Goal: Information Seeking & Learning: Check status

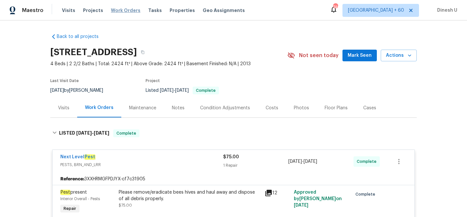
click at [119, 8] on span "Work Orders" at bounding box center [125, 10] width 29 height 6
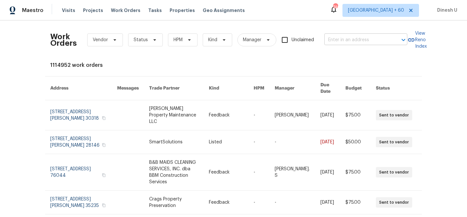
click at [354, 41] on input "text" at bounding box center [356, 40] width 65 height 10
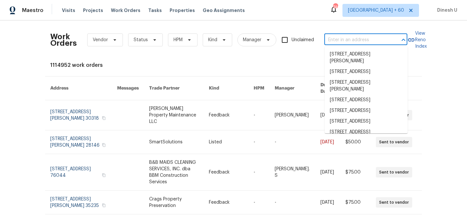
paste input "[STREET_ADDRESS]"
type input "[STREET_ADDRESS]"
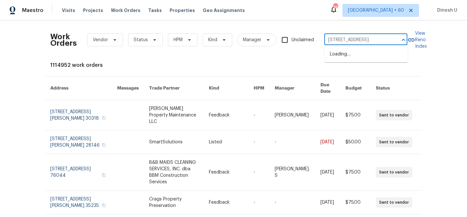
scroll to position [0, 18]
click at [348, 55] on li "[STREET_ADDRESS]" at bounding box center [365, 54] width 83 height 11
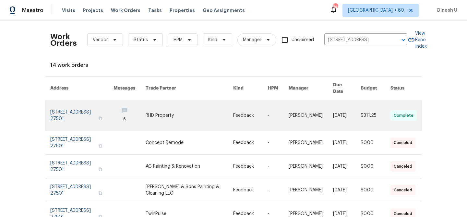
click at [72, 107] on link at bounding box center [81, 115] width 63 height 30
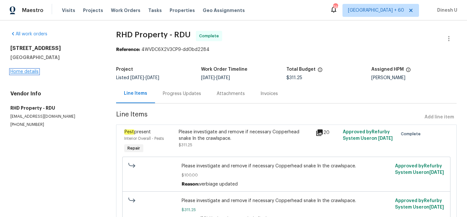
click at [21, 72] on link "Home details" at bounding box center [24, 71] width 28 height 5
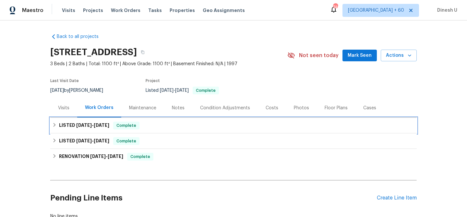
click at [105, 123] on span "[DATE]" at bounding box center [102, 125] width 16 height 5
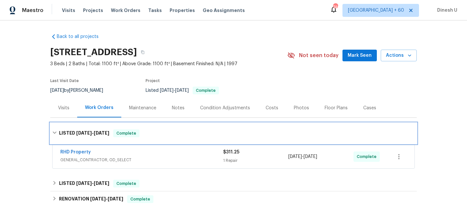
scroll to position [67, 0]
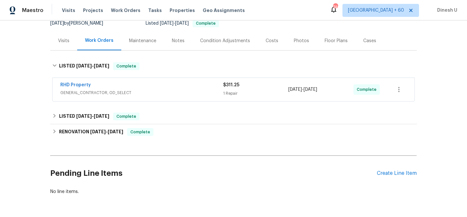
click at [226, 88] on div "$311.25" at bounding box center [255, 85] width 65 height 6
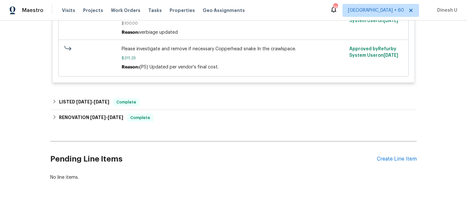
scroll to position [220, 0]
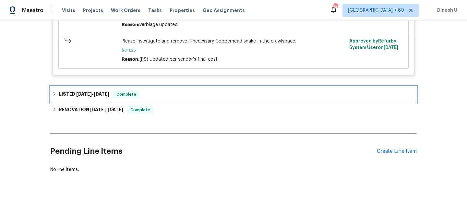
click at [109, 92] on span "[DATE]" at bounding box center [102, 94] width 16 height 5
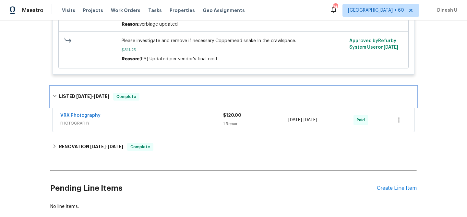
scroll to position [257, 0]
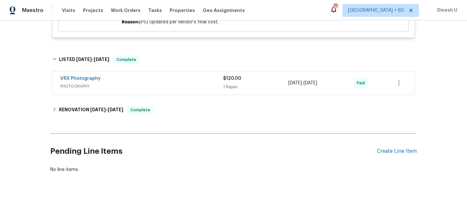
click at [224, 88] on div "1 Repair" at bounding box center [255, 87] width 65 height 6
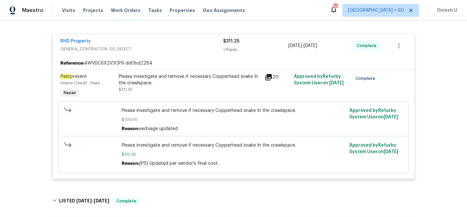
scroll to position [0, 0]
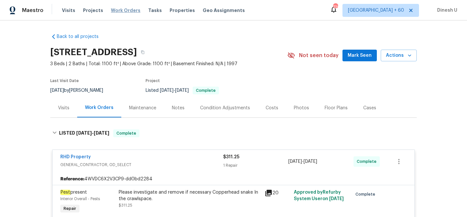
click at [122, 7] on span "Work Orders" at bounding box center [125, 10] width 29 height 6
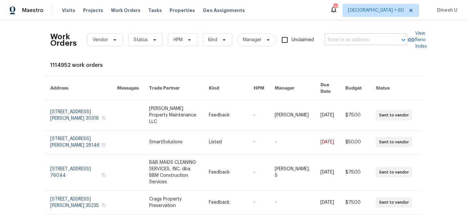
click at [345, 39] on input "text" at bounding box center [356, 40] width 65 height 10
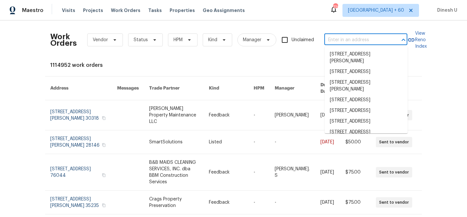
paste input "[STREET_ADDRESS][PERSON_NAME]"
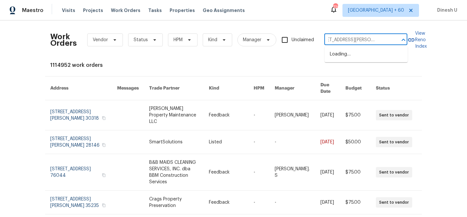
type input "[STREET_ADDRESS][PERSON_NAME]"
click at [285, 23] on div "Work Orders Vendor Status HPM Kind Manager Unclaimed ​ View Reno Index 1114952 …" at bounding box center [233, 118] width 467 height 196
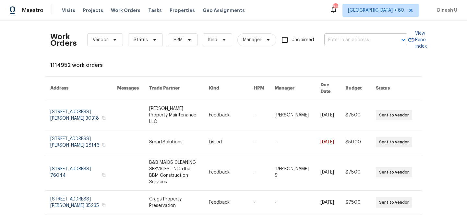
click at [354, 43] on input "text" at bounding box center [356, 40] width 65 height 10
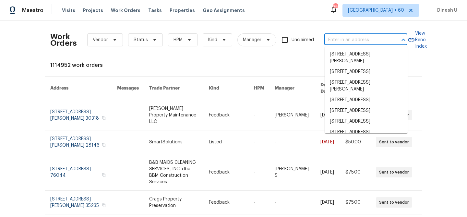
paste input "[STREET_ADDRESS][PERSON_NAME]"
type input "[STREET_ADDRESS][PERSON_NAME]"
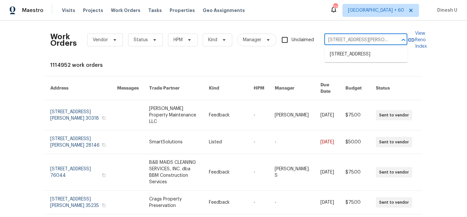
scroll to position [0, 18]
click at [348, 60] on li "[STREET_ADDRESS]" at bounding box center [365, 54] width 83 height 11
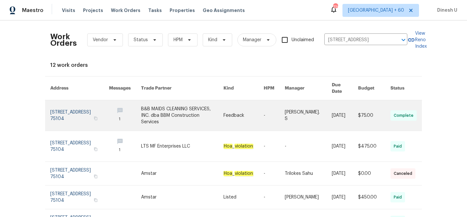
click at [70, 109] on link at bounding box center [79, 115] width 59 height 30
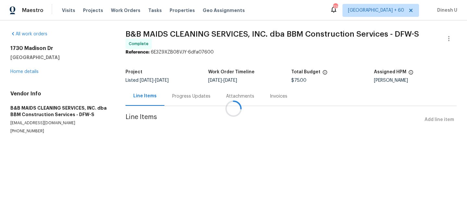
click at [27, 72] on div at bounding box center [233, 108] width 467 height 217
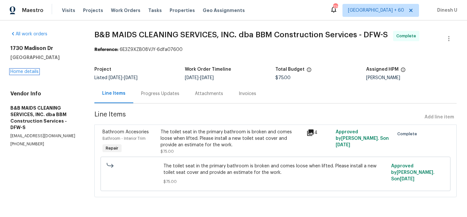
click at [27, 72] on link "Home details" at bounding box center [24, 71] width 28 height 5
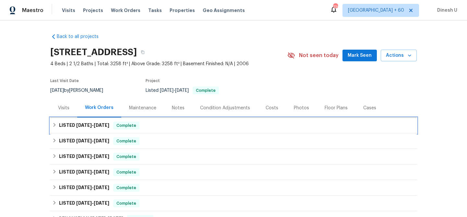
click at [95, 124] on span "[DATE] - [DATE]" at bounding box center [92, 125] width 33 height 5
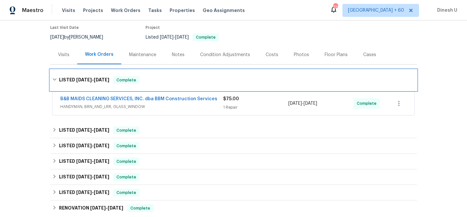
scroll to position [59, 0]
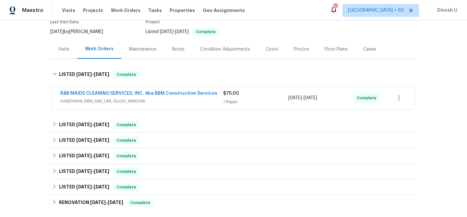
click at [234, 99] on div "1 Repair" at bounding box center [255, 102] width 65 height 6
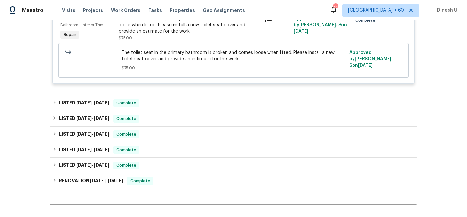
scroll to position [177, 0]
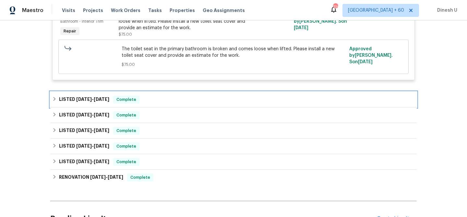
click at [91, 95] on div "LISTED [DATE] - [DATE] Complete" at bounding box center [233, 100] width 366 height 16
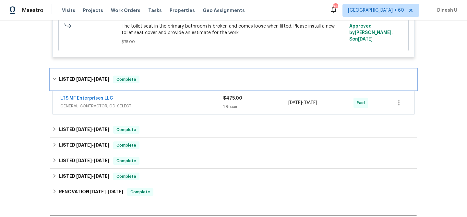
scroll to position [226, 0]
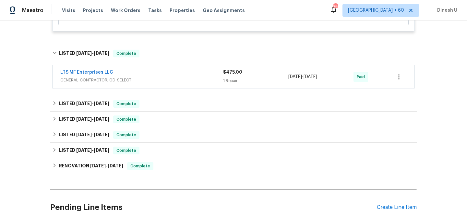
click at [235, 84] on div "$475.00 1 Repair" at bounding box center [255, 77] width 65 height 16
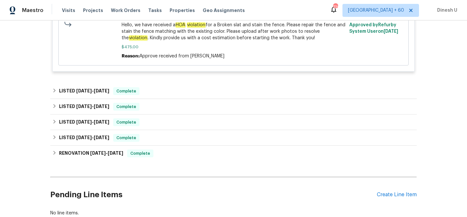
scroll to position [361, 0]
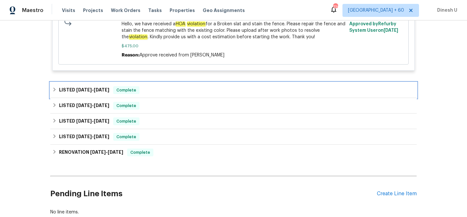
click at [95, 93] on h6 "LISTED [DATE] - [DATE]" at bounding box center [84, 90] width 50 height 8
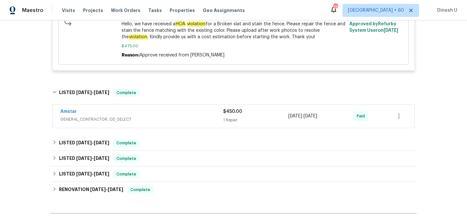
click at [231, 119] on div "1 Repair" at bounding box center [255, 120] width 65 height 6
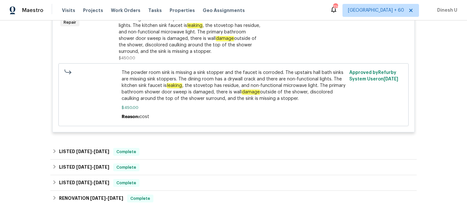
scroll to position [536, 0]
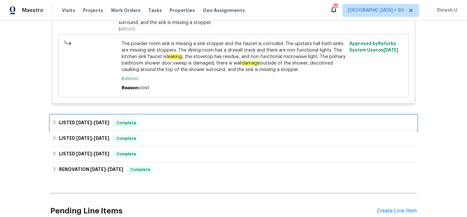
click at [105, 123] on span "[DATE]" at bounding box center [102, 122] width 16 height 5
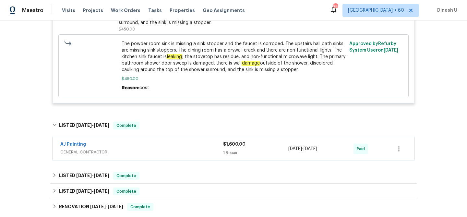
click at [230, 149] on div "$1,600.00 1 Repair" at bounding box center [255, 149] width 65 height 16
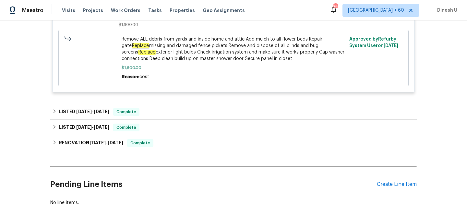
scroll to position [756, 0]
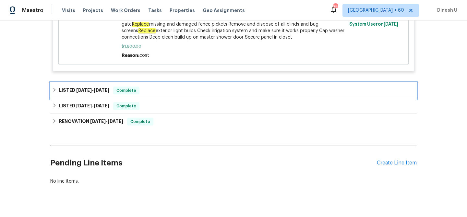
click at [102, 88] on h6 "LISTED [DATE] - [DATE]" at bounding box center [84, 91] width 50 height 8
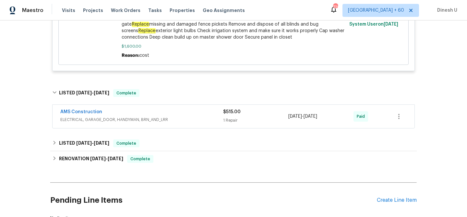
click at [230, 121] on div "1 Repair" at bounding box center [255, 120] width 65 height 6
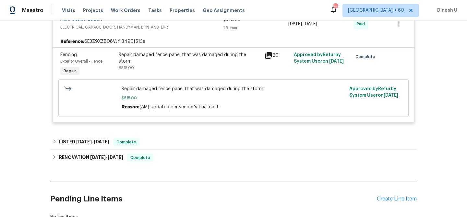
scroll to position [883, 0]
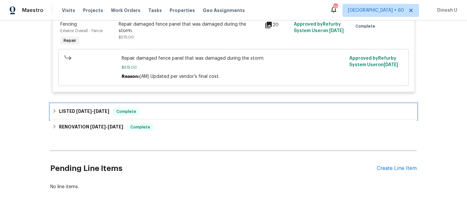
click at [98, 110] on h6 "LISTED [DATE] - [DATE]" at bounding box center [84, 112] width 50 height 8
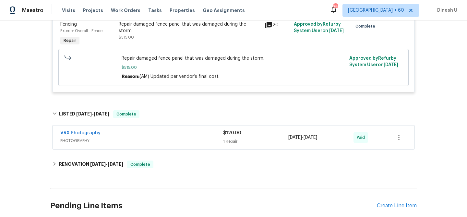
click at [231, 142] on div "1 Repair" at bounding box center [255, 141] width 65 height 6
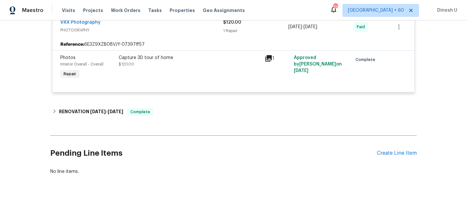
scroll to position [1002, 0]
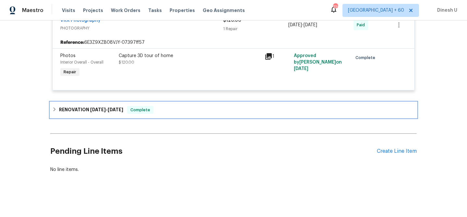
click at [130, 107] on span "Complete" at bounding box center [140, 110] width 25 height 6
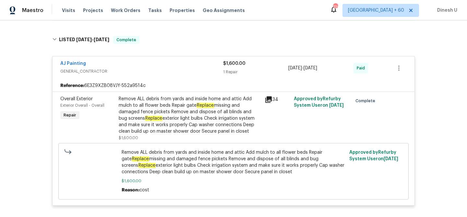
scroll to position [500, 0]
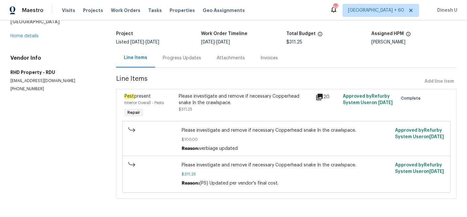
click at [172, 59] on div "Progress Updates" at bounding box center [182, 58] width 38 height 6
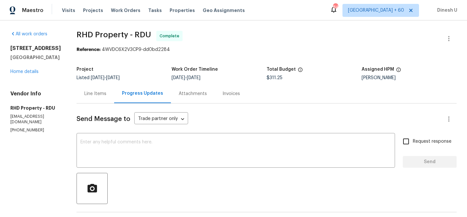
click at [103, 93] on div "Line Items" at bounding box center [95, 93] width 22 height 6
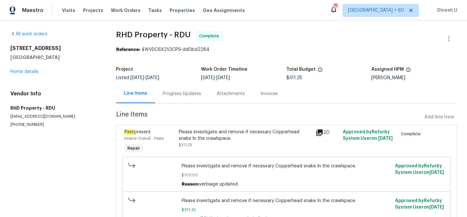
scroll to position [36, 0]
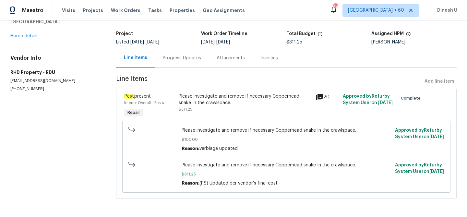
click at [185, 56] on div "Progress Updates" at bounding box center [182, 58] width 38 height 6
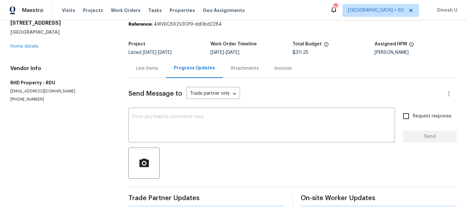
scroll to position [36, 0]
